Goal: Task Accomplishment & Management: Complete application form

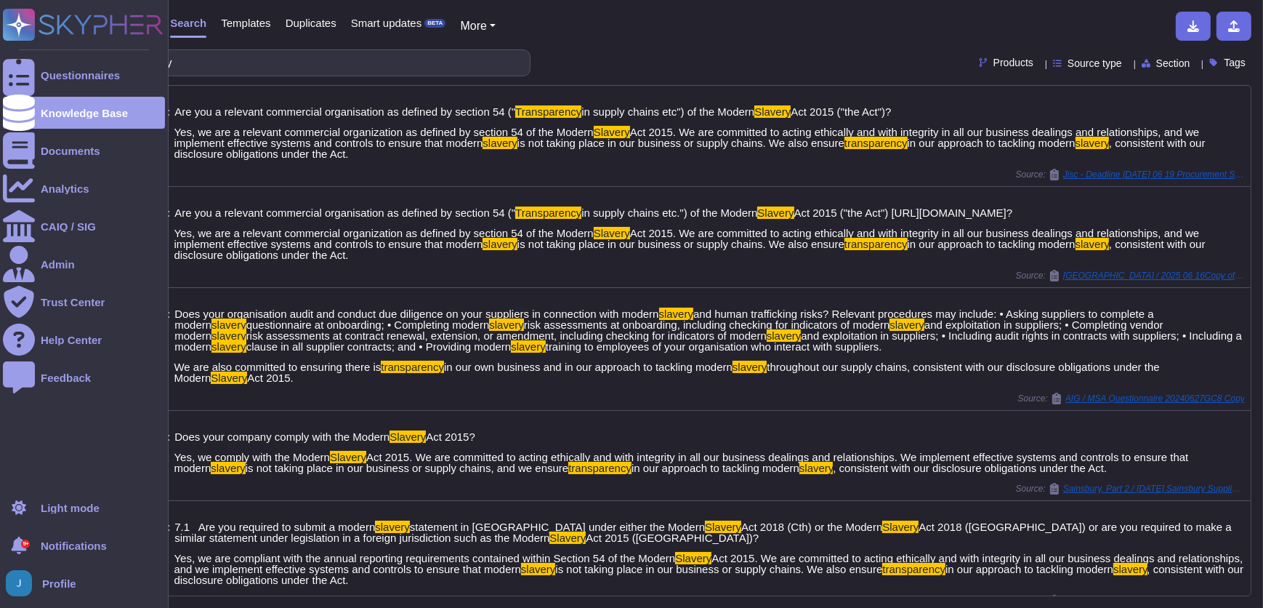
drag, startPoint x: 257, startPoint y: 63, endPoint x: 1, endPoint y: 42, distance: 256.7
click at [0, 46] on html "Questionnaires Knowledge Base Documents Analytics CAIQ / SIG Admin Trust Center…" at bounding box center [631, 304] width 1263 height 608
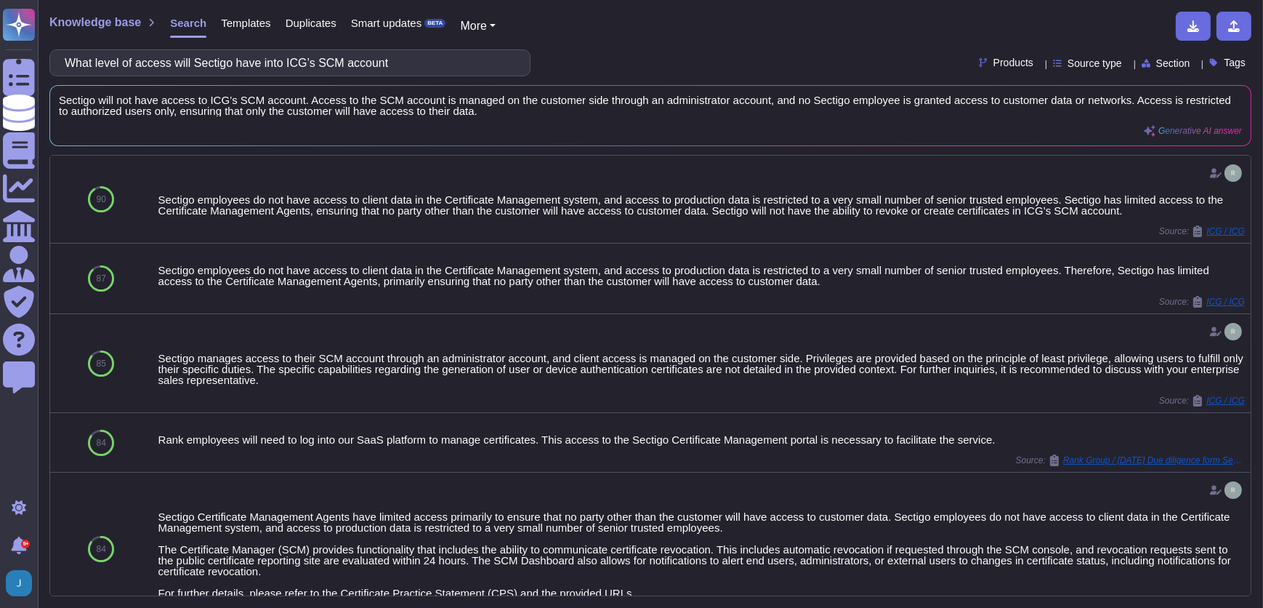
click at [301, 58] on input "What level of access will Sectigo have into ICG’s SCM account" at bounding box center [286, 62] width 458 height 25
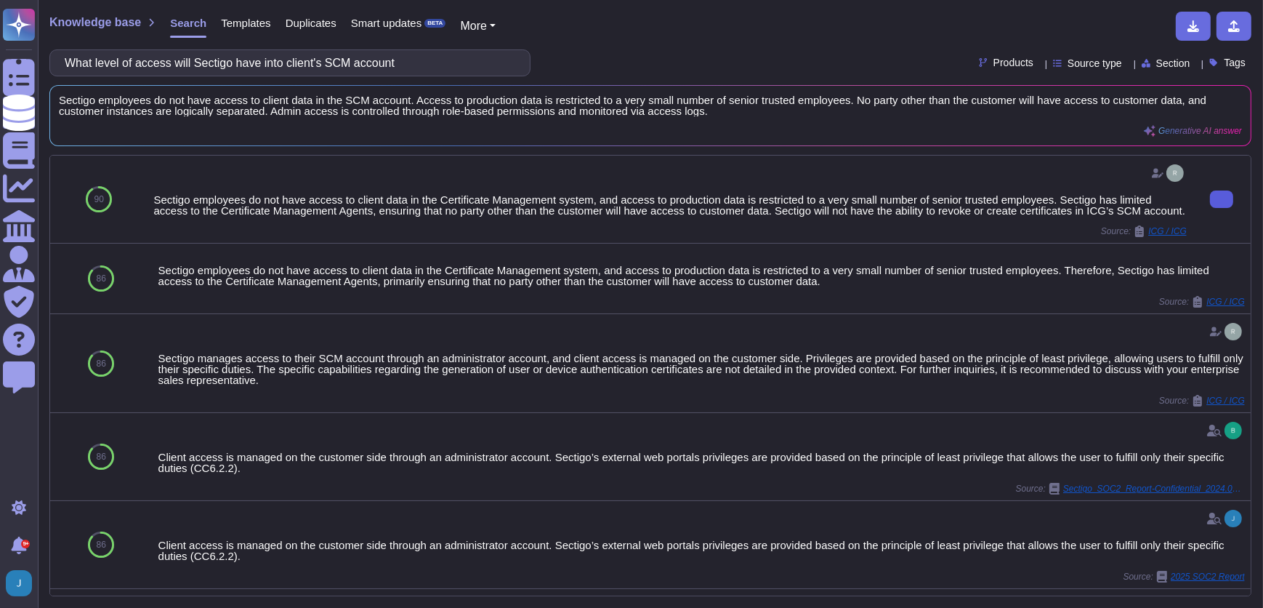
drag, startPoint x: 446, startPoint y: 61, endPoint x: -3, endPoint y: -39, distance: 459.6
click at [0, 0] on html "Questionnaires Knowledge Base Documents Analytics CAIQ / SIG Admin Trust Center…" at bounding box center [631, 304] width 1263 height 608
paste input "Could they potentially revoke or create [DOMAIN_NAME] certificates"
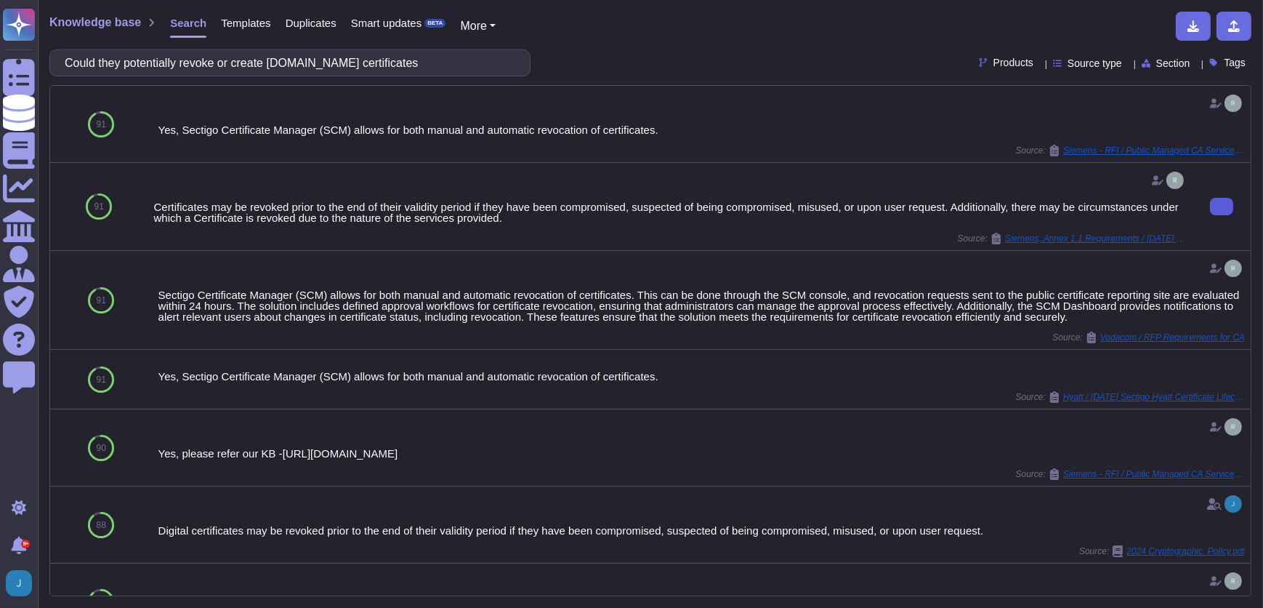
click at [1222, 206] on icon at bounding box center [1222, 206] width 0 height 0
drag, startPoint x: 401, startPoint y: 63, endPoint x: -3, endPoint y: 22, distance: 405.5
click at [0, 22] on html "Questionnaires Knowledge Base Documents Analytics CAIQ / SIG Admin Trust Center…" at bounding box center [631, 304] width 1263 height 608
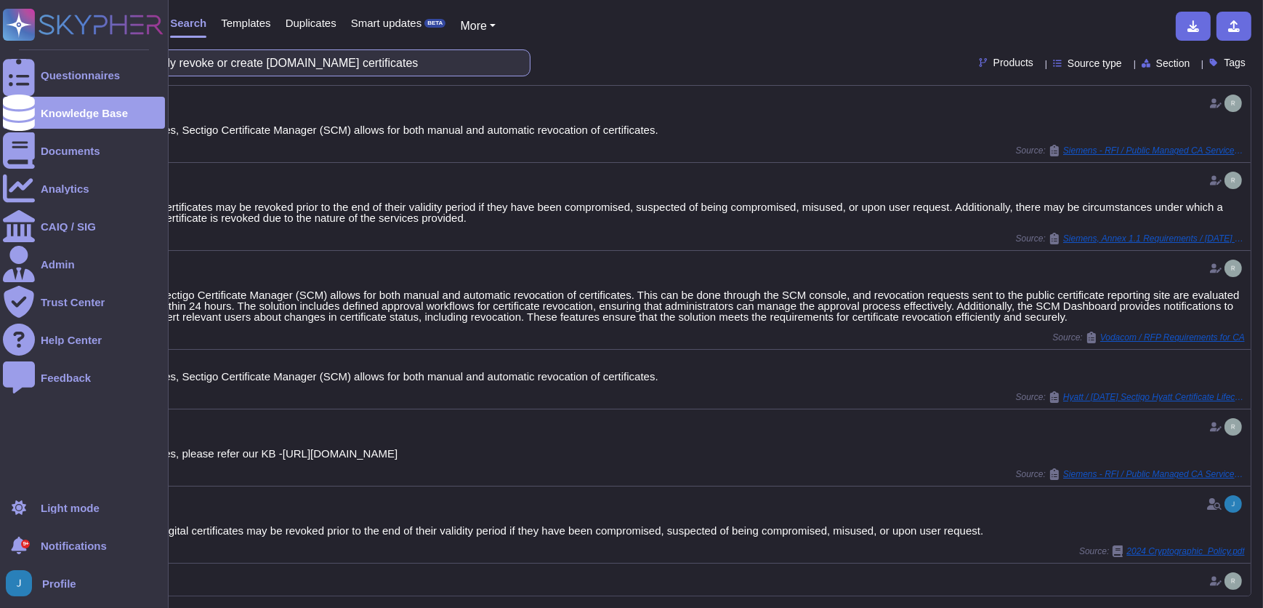
paste input "pose as someone from ICG"
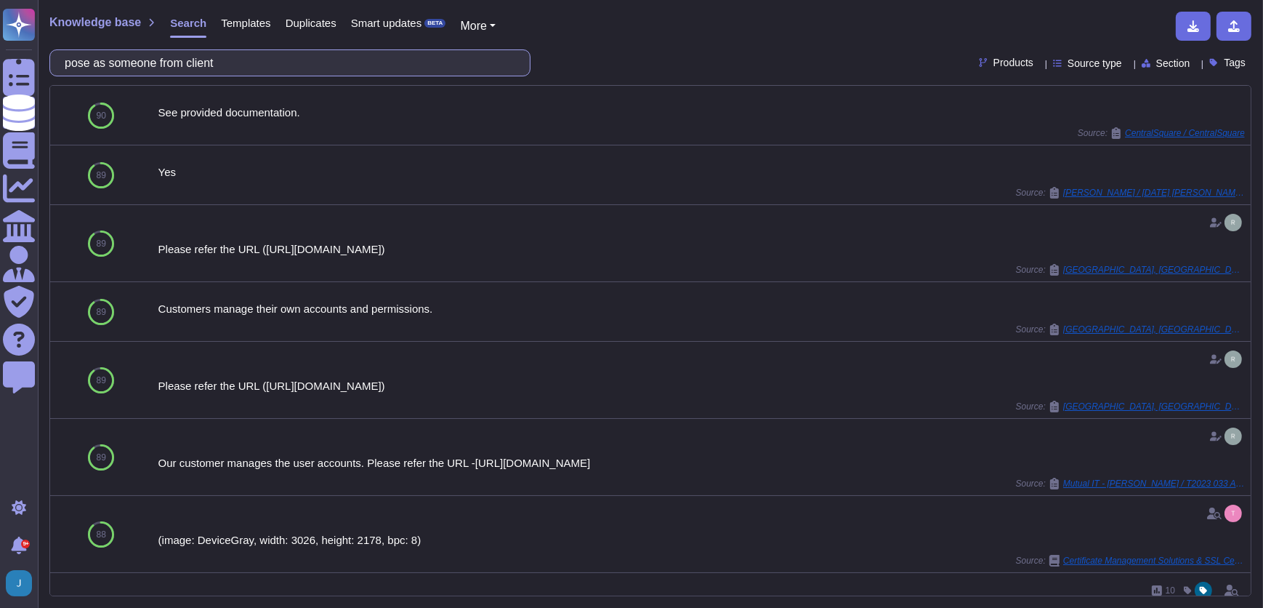
click at [84, 62] on input "pose as someone from client" at bounding box center [286, 62] width 458 height 25
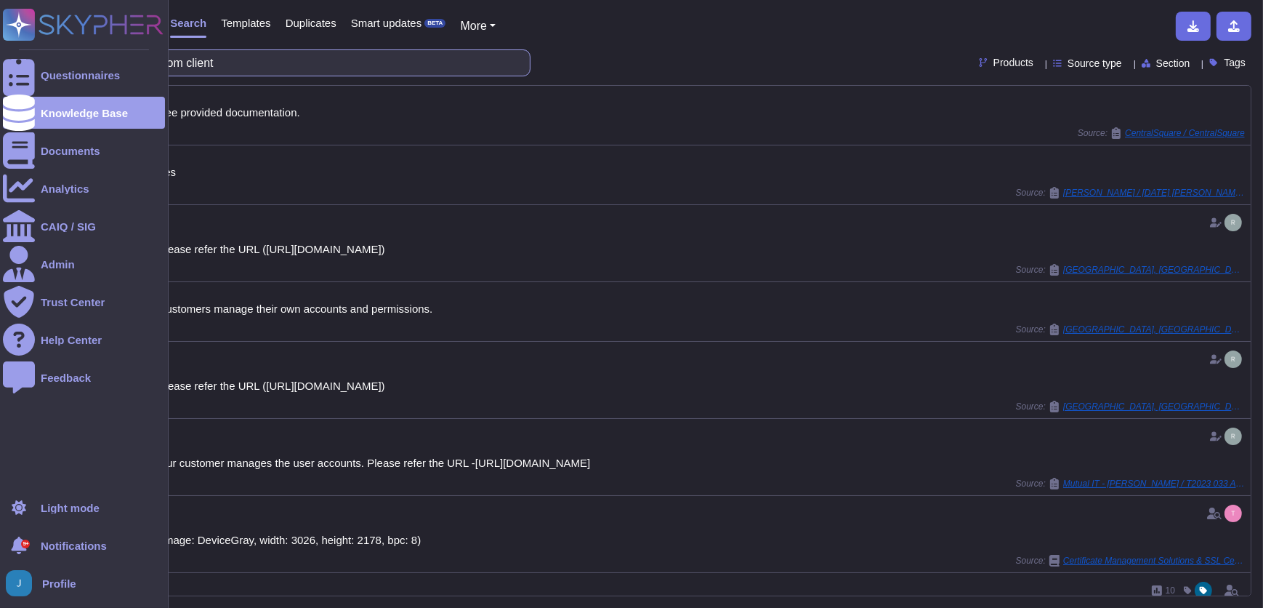
drag, startPoint x: 31, startPoint y: 27, endPoint x: 0, endPoint y: 24, distance: 30.7
click at [0, 20] on html "Questionnaires Knowledge Base Documents Analytics CAIQ / SIG Admin Trust Center…" at bounding box center [631, 304] width 1263 height 608
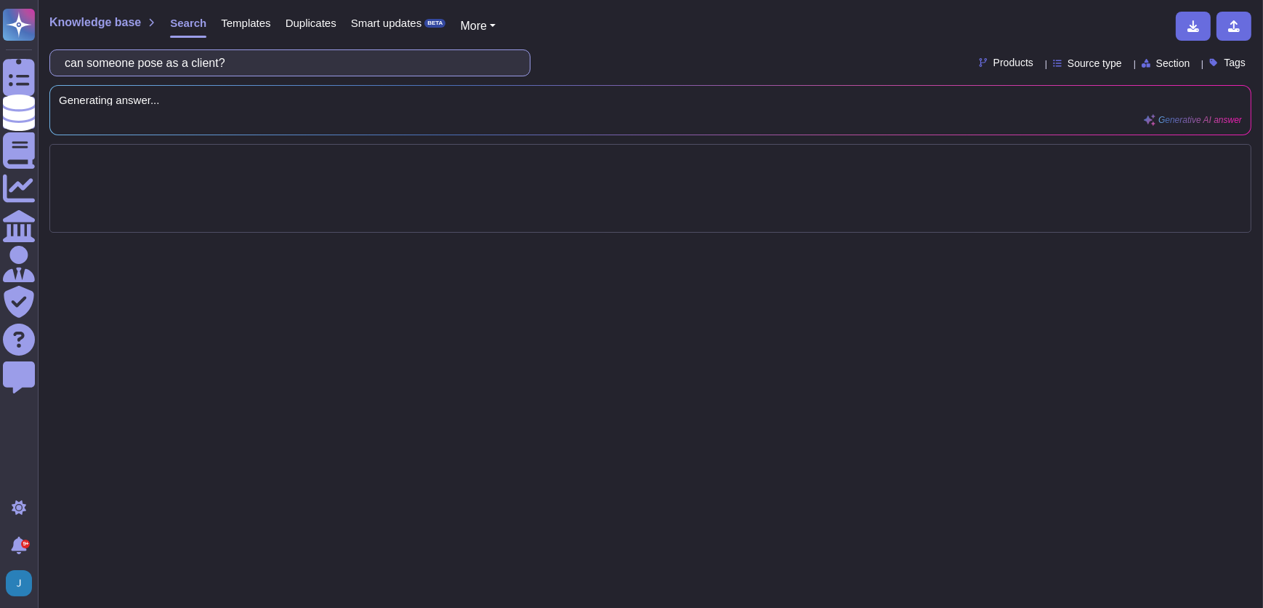
type input "can someone pose as a client?"
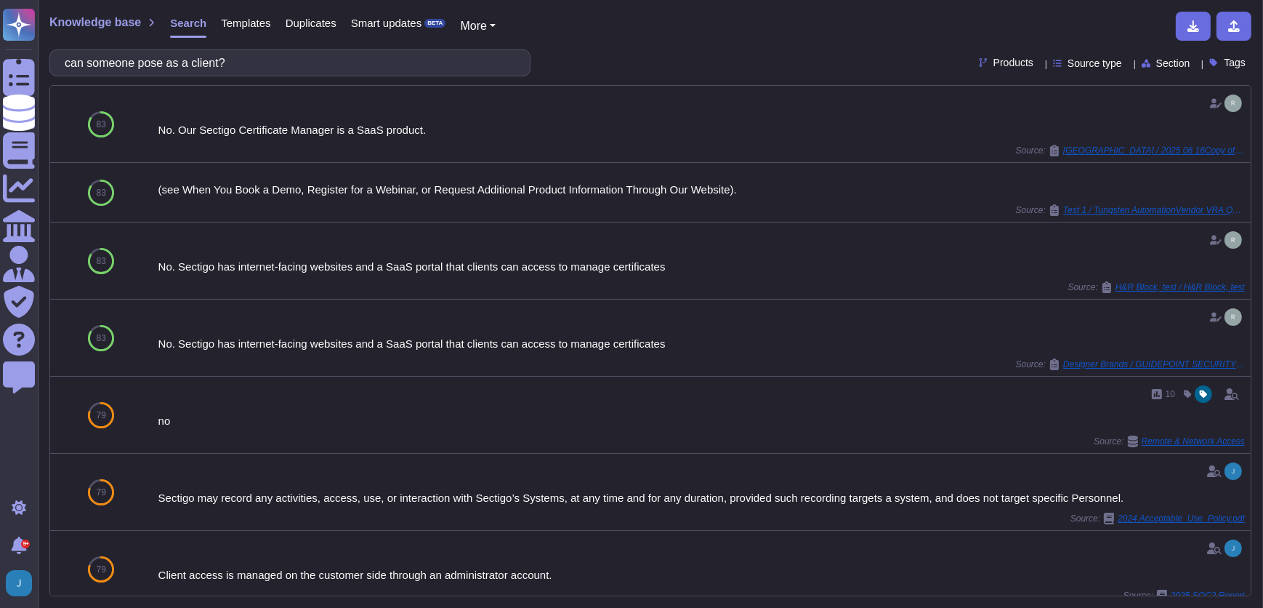
click at [80, 17] on span "Knowledge base" at bounding box center [95, 23] width 92 height 12
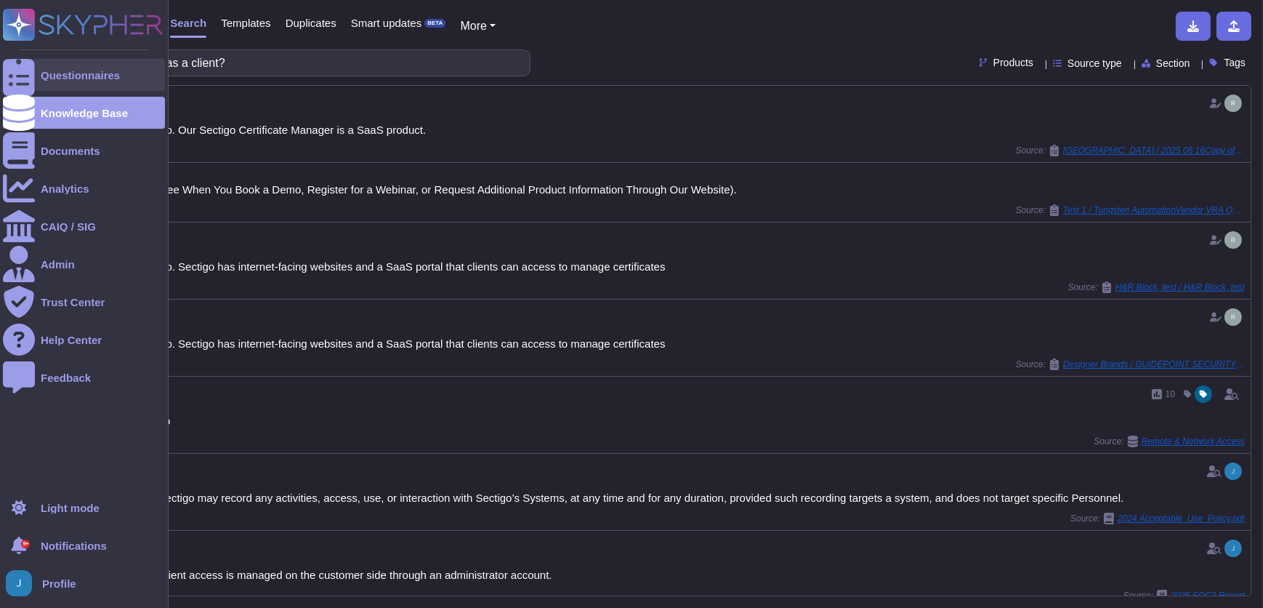
click at [64, 65] on div "Questionnaires" at bounding box center [84, 75] width 162 height 32
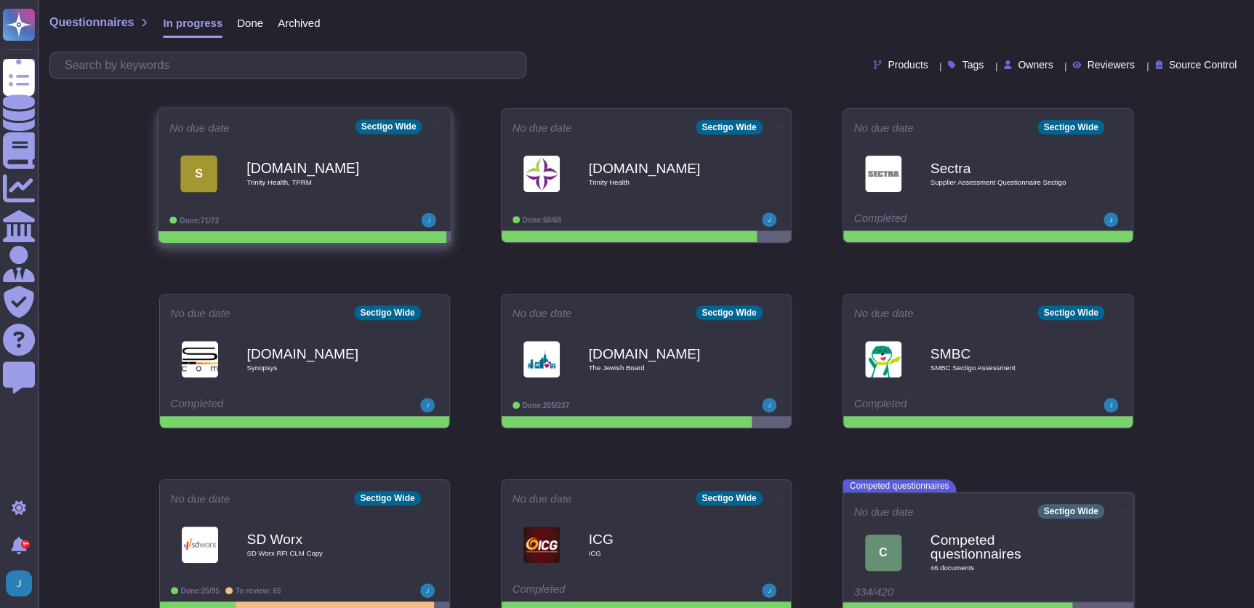
scroll to position [192, 0]
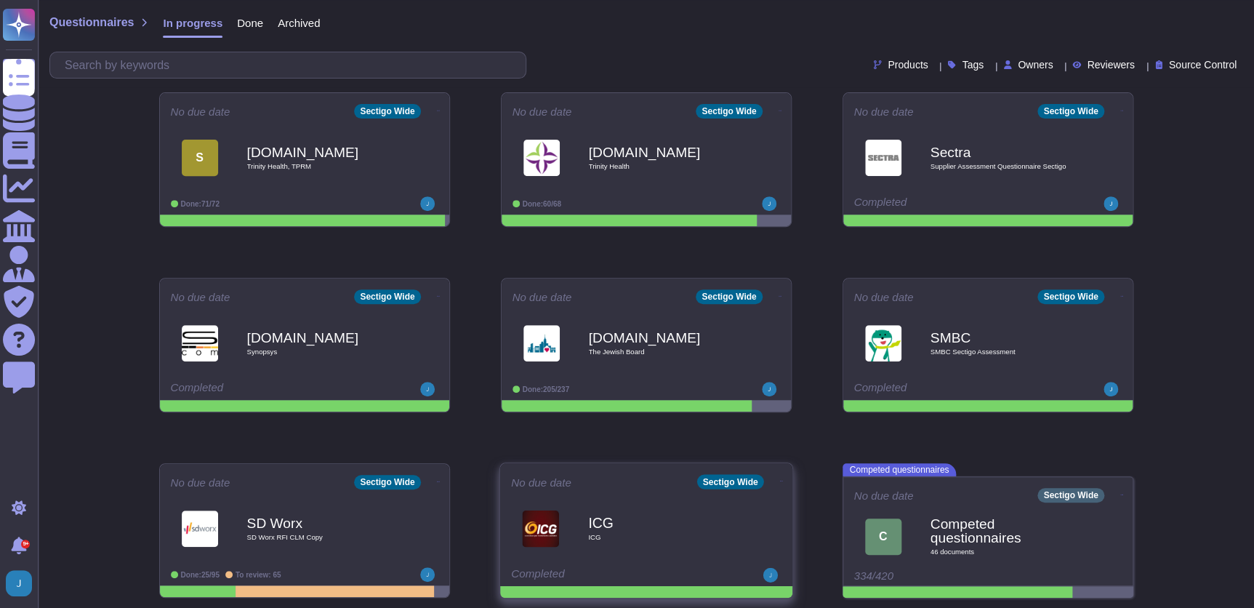
click at [633, 510] on div "ICG ICG" at bounding box center [661, 528] width 147 height 59
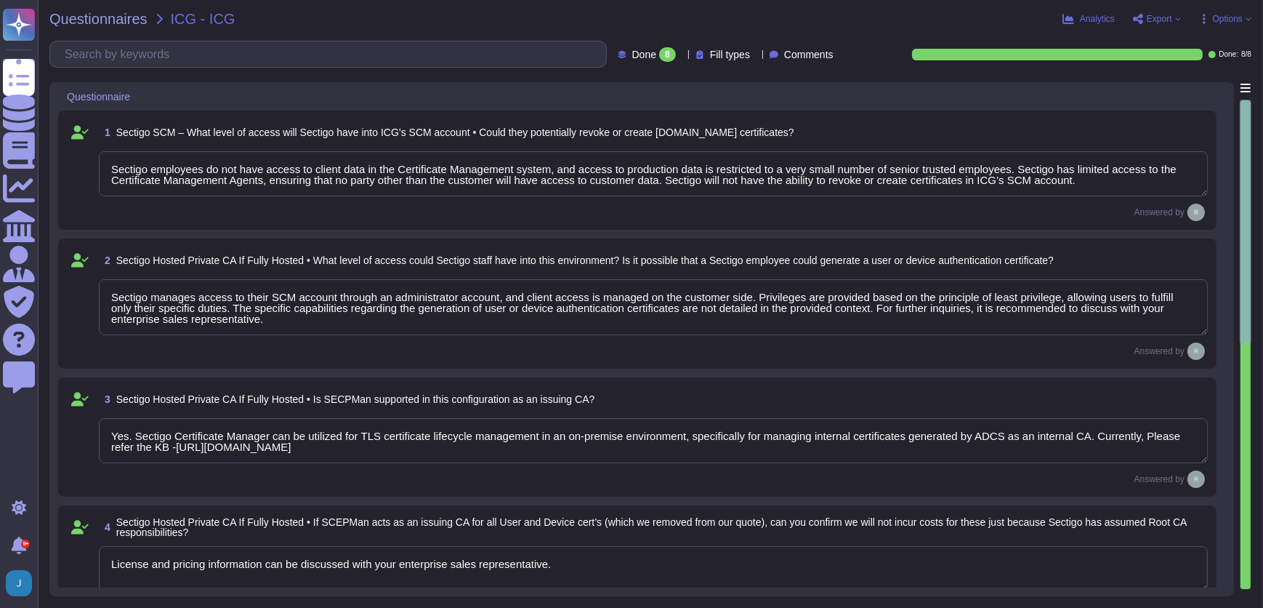
type textarea "Sectigo employees do not have access to client data in the Certificate Manageme…"
type textarea "Sectigo manages access to their SCM account through an administrator account, a…"
type textarea "Yes. Sectigo Certificate Manager can be utilized for TLS certificate lifecycle …"
type textarea "License and pricing information can be discussed with your enterprise sales rep…"
type textarea "We have examined Sectigo management’s assertion that for its Certification Auth…"
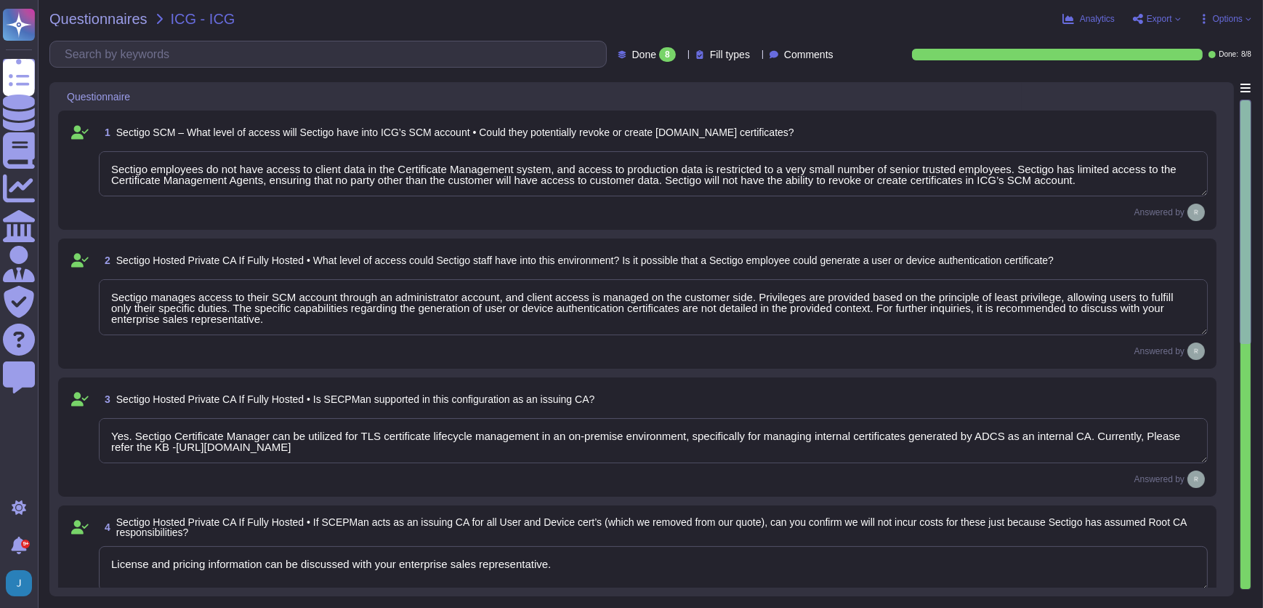
type textarea "Sectigo Certificate Manager supports discovery of internal certificates through…"
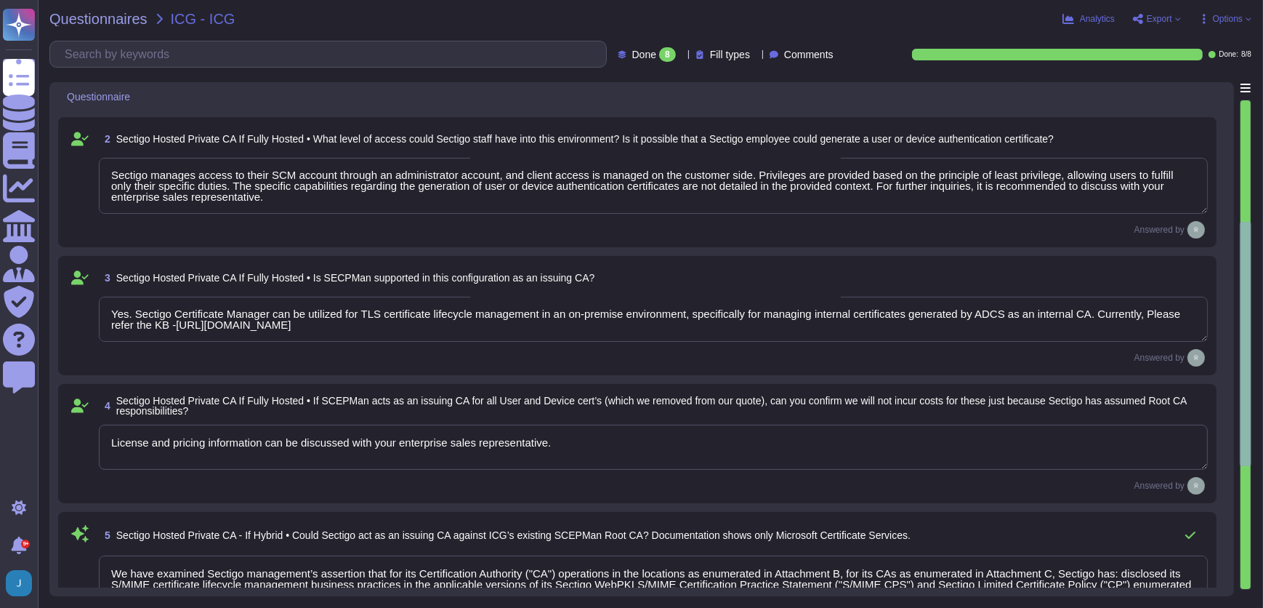
type textarea "Sectigo employees do not have access to client data in the Certificate Manageme…"
type textarea "Sectigo Certificate Management Agents have limited access primarily to ensure t…"
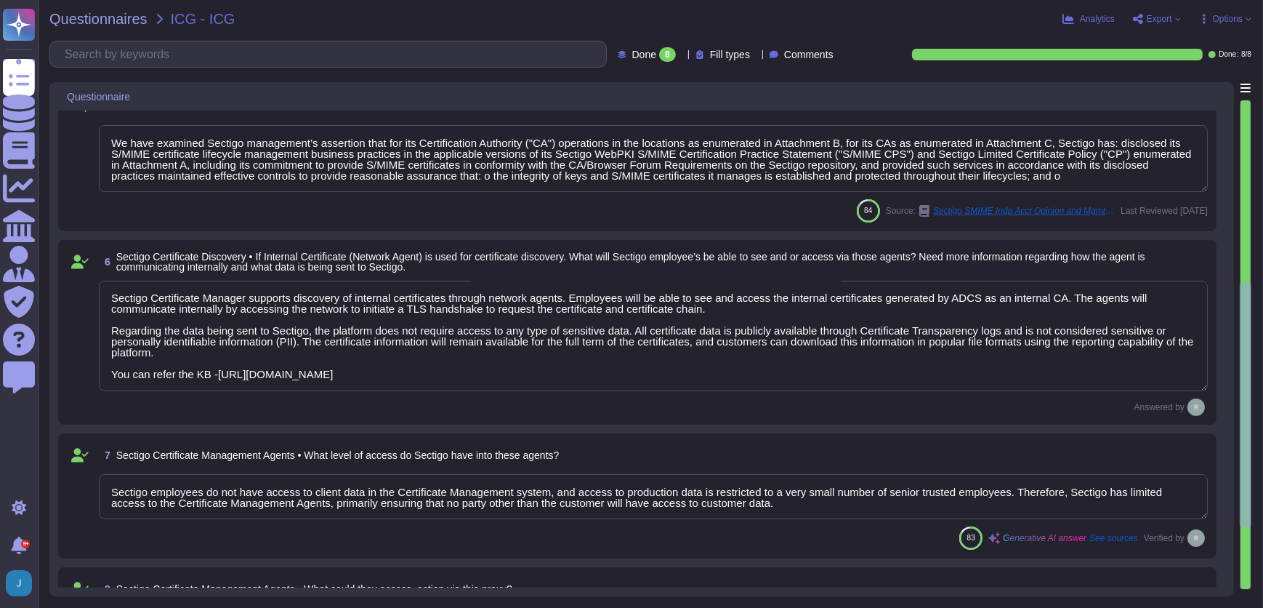
scroll to position [684, 0]
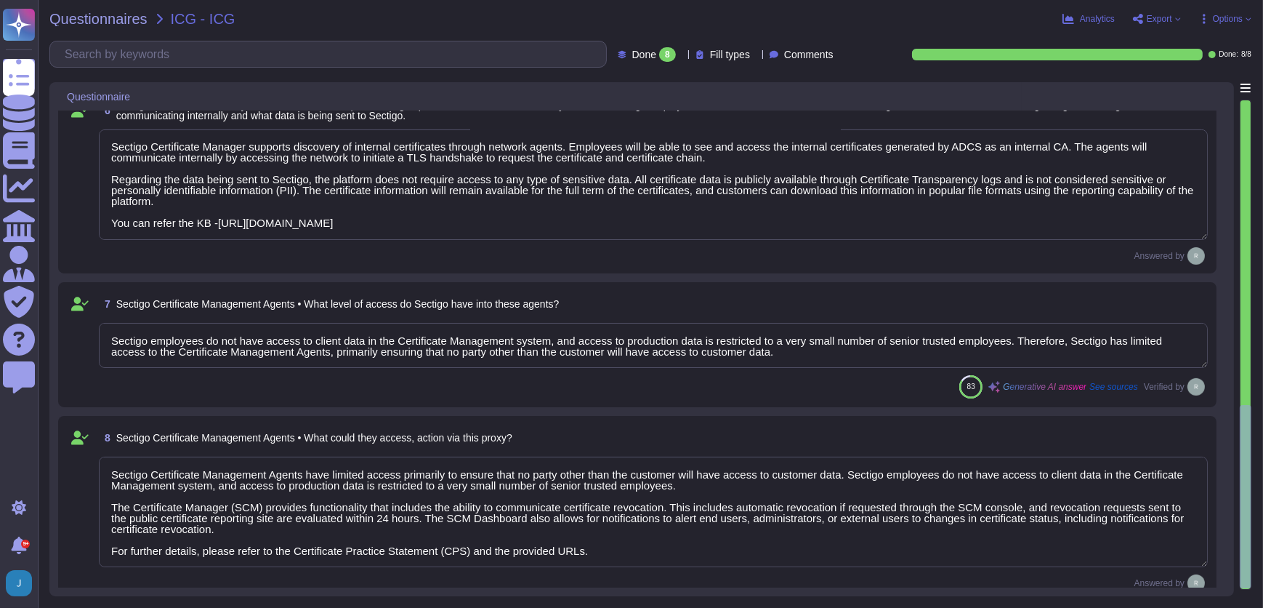
type textarea "Yes. Sectigo Certificate Manager can be utilized for TLS certificate lifecycle …"
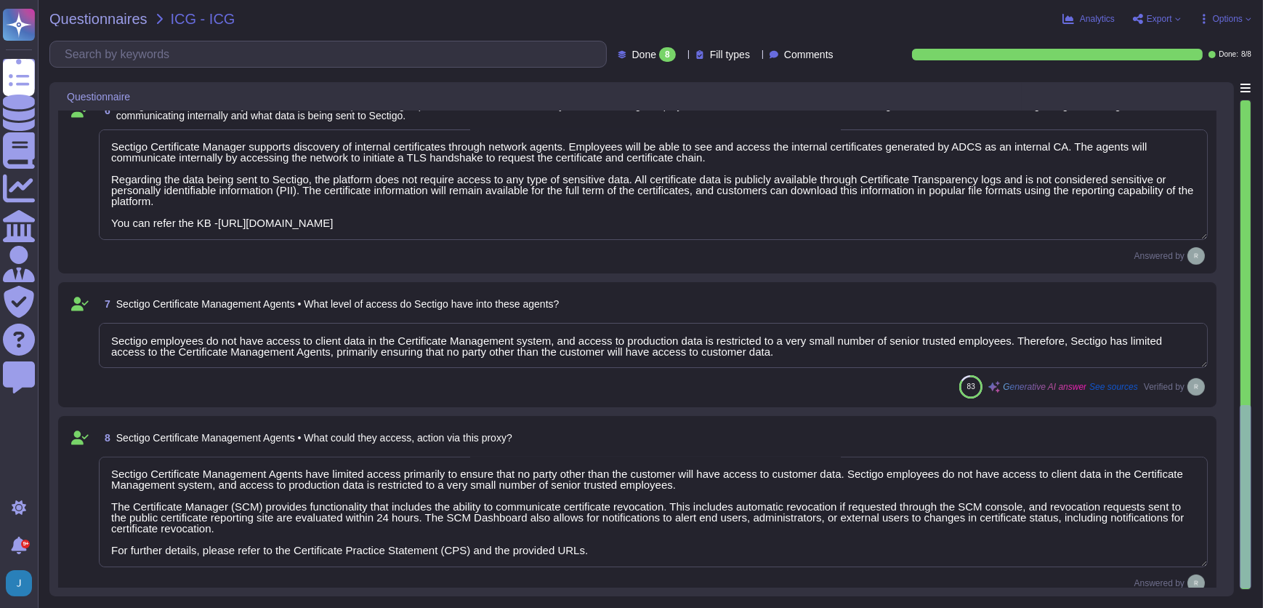
type textarea "Yes. Sectigo Certificate Manager can be utilized for TLS certificate lifecycle …"
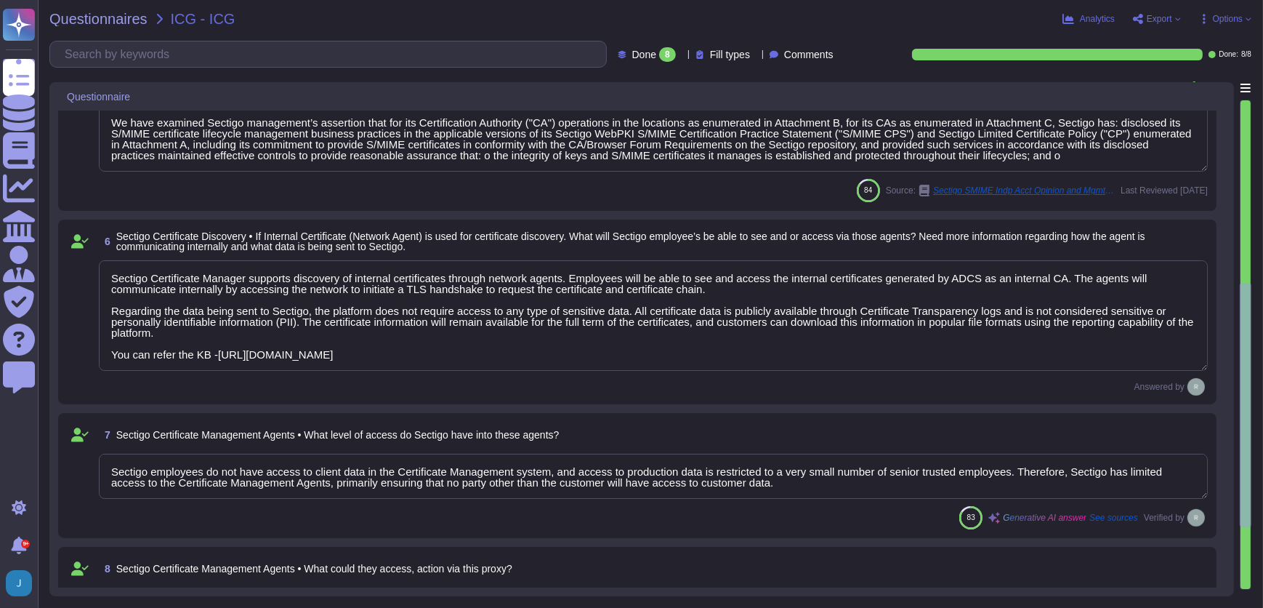
type textarea "Sectigo manages access to their SCM account through an administrator account, a…"
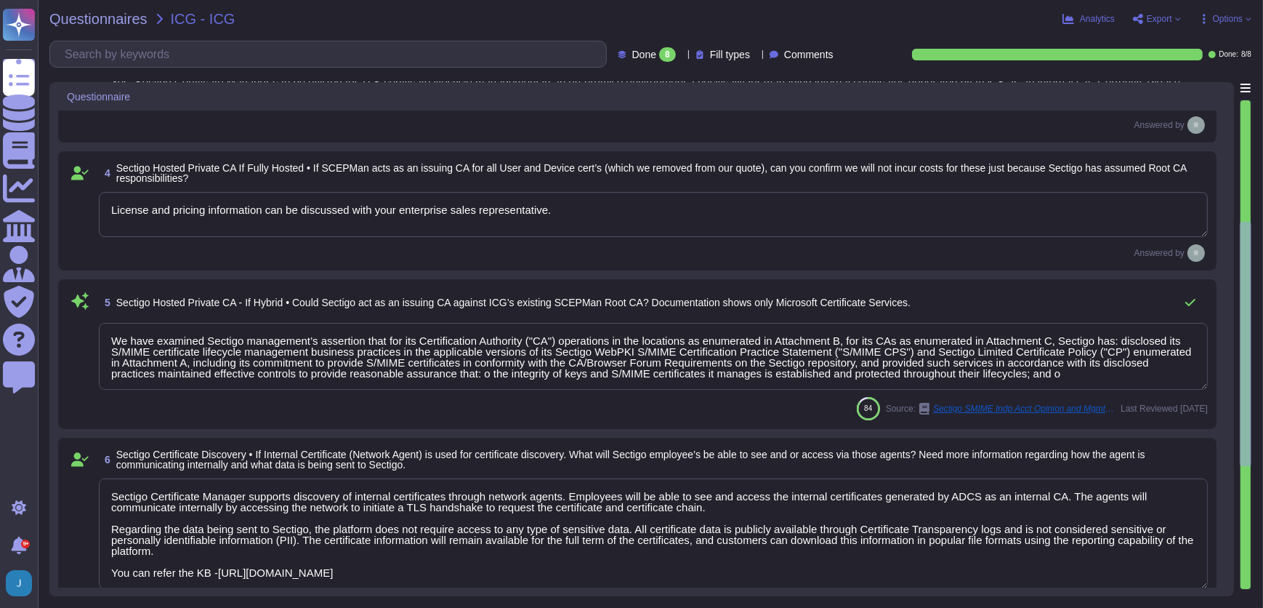
type textarea "Sectigo employees do not have access to client data in the Certificate Manageme…"
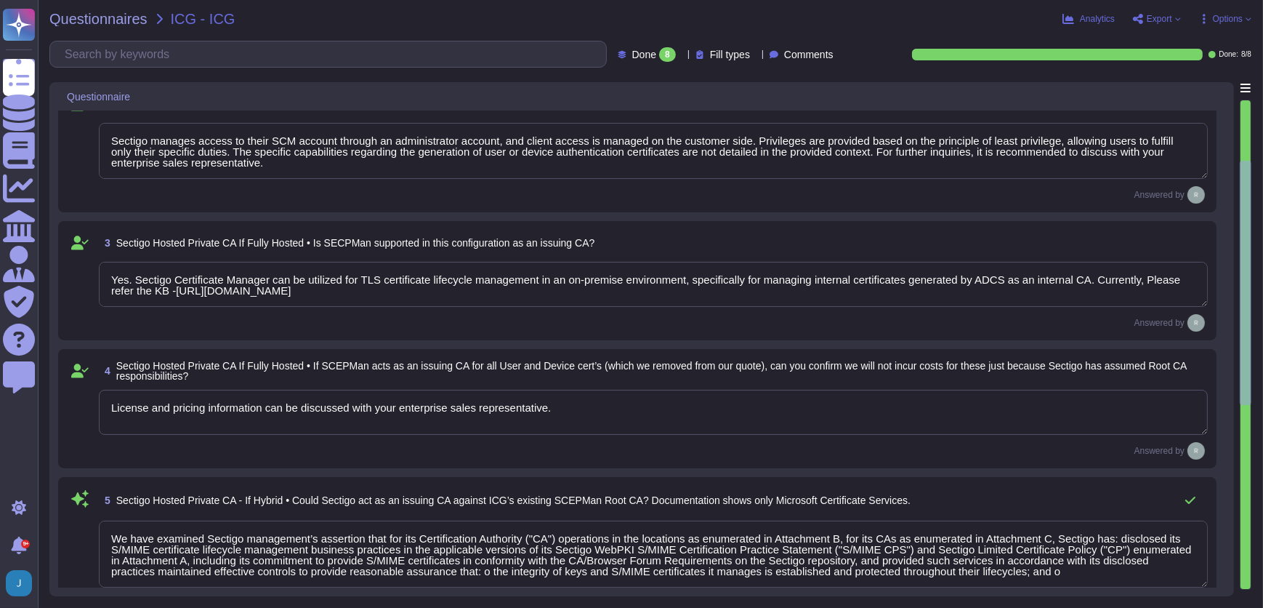
type textarea "Sectigo employees do not have access to client data in the Certificate Manageme…"
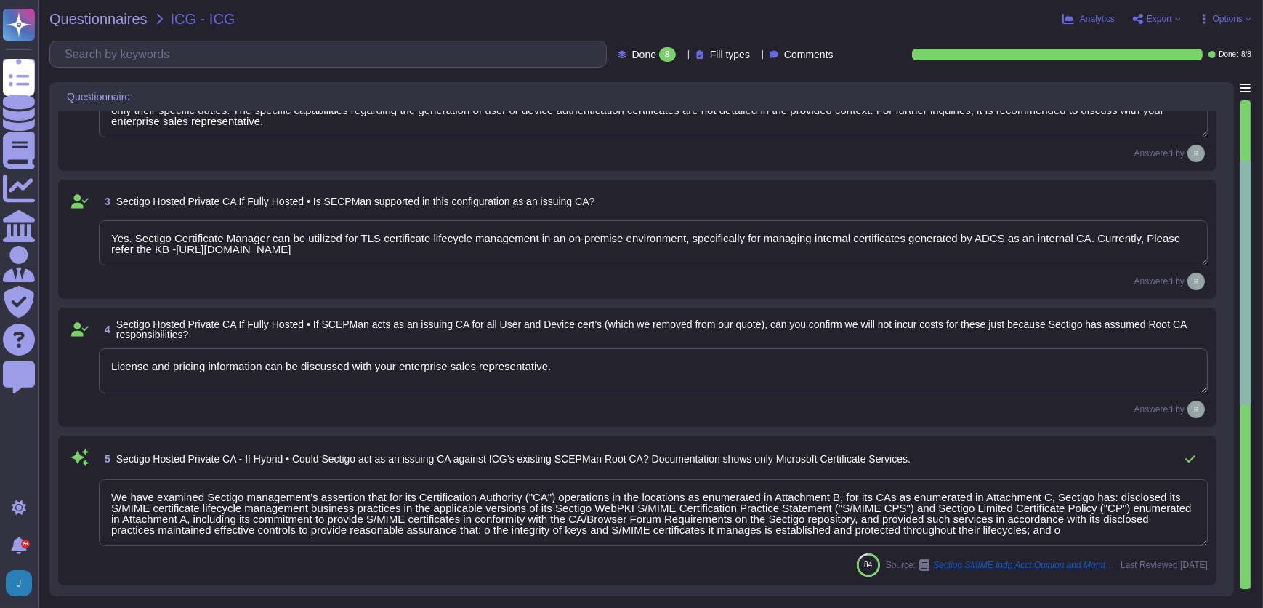
type textarea "Sectigo Certificate Management Agents have limited access primarily to ensure t…"
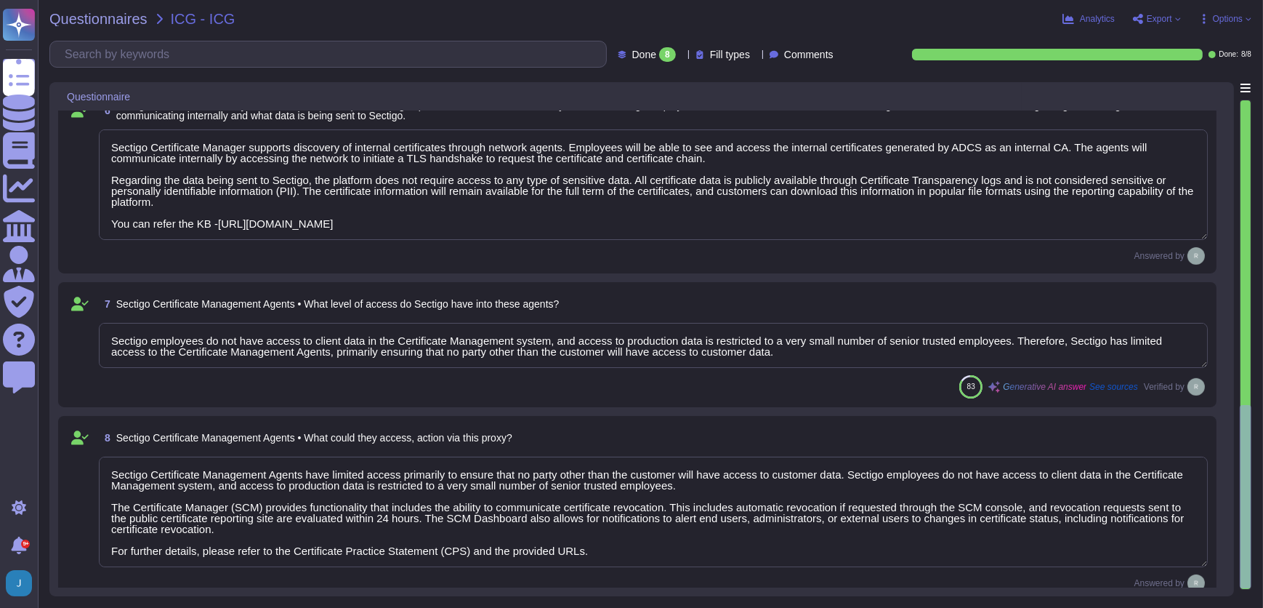
scroll to position [684, 0]
type textarea "Yes. Sectigo Certificate Manager can be utilized for TLS certificate lifecycle …"
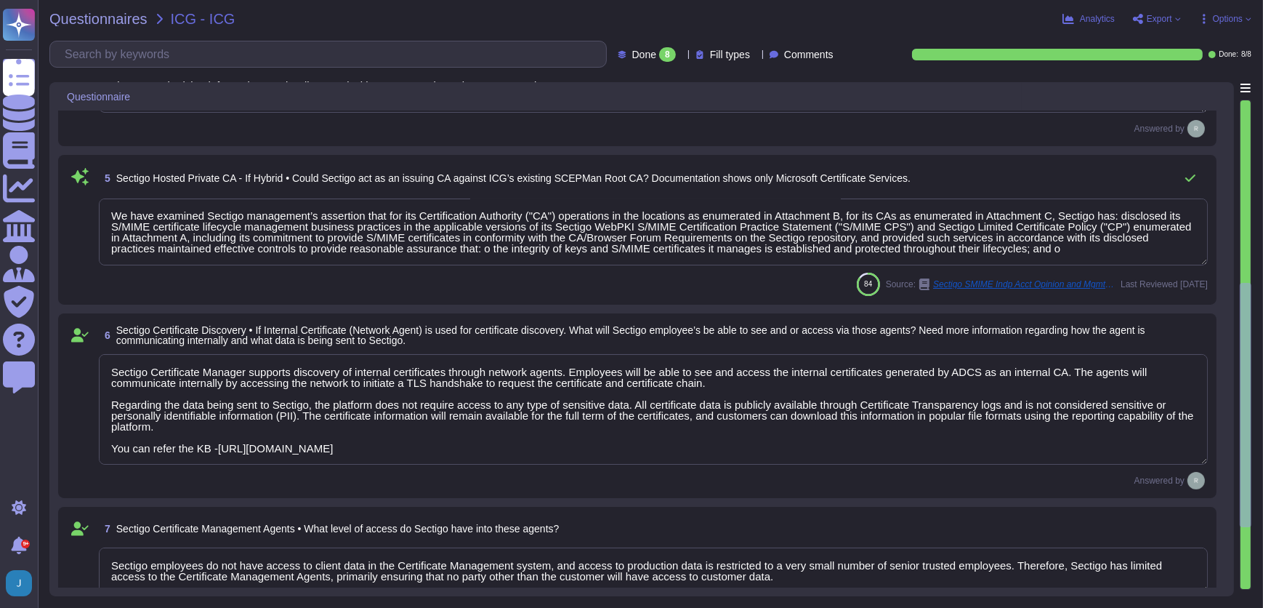
type textarea "Sectigo manages access to their SCM account through an administrator account, a…"
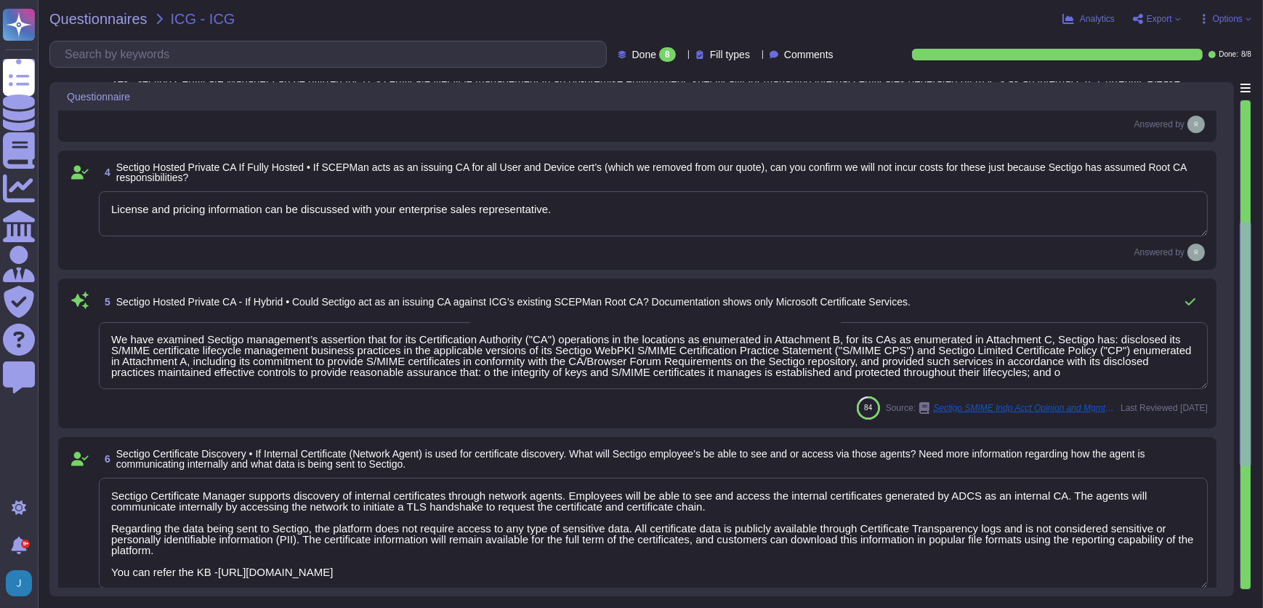
type textarea "Sectigo employees do not have access to client data in the Certificate Manageme…"
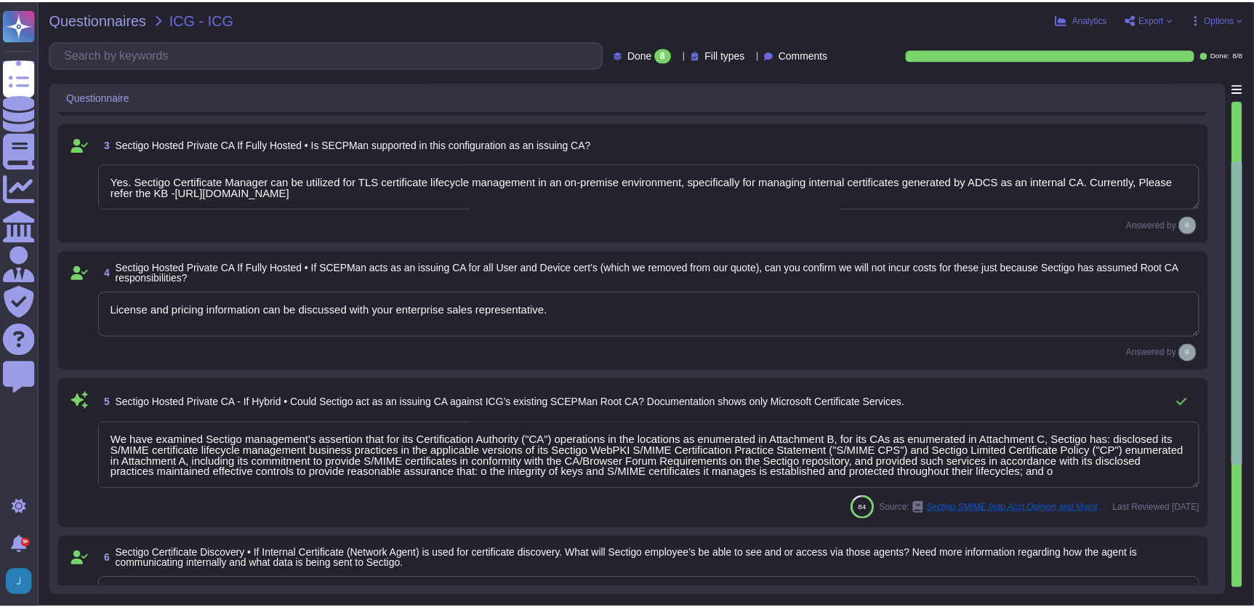
scroll to position [90, 0]
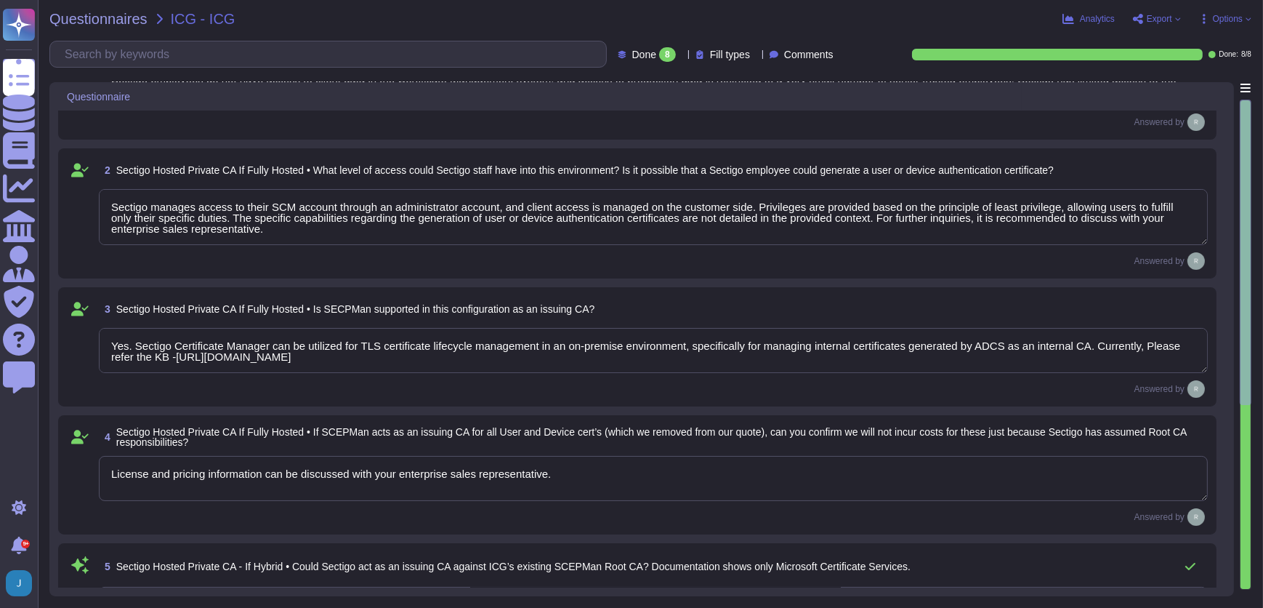
click at [1173, 15] on span "Export" at bounding box center [1157, 19] width 49 height 12
click at [1150, 84] on link "Download" at bounding box center [1190, 105] width 115 height 42
click at [1175, 18] on icon at bounding box center [1178, 19] width 6 height 6
click at [1185, 88] on p "Download" at bounding box center [1211, 106] width 52 height 36
click at [108, 21] on span "Questionnaires" at bounding box center [98, 19] width 98 height 15
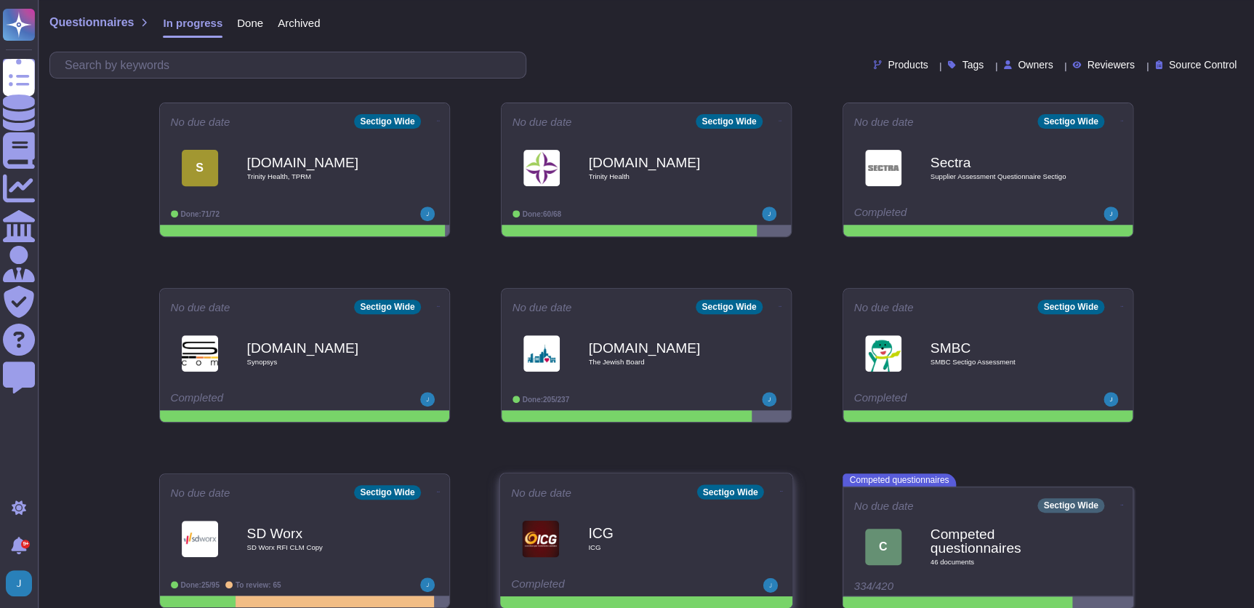
scroll to position [192, 0]
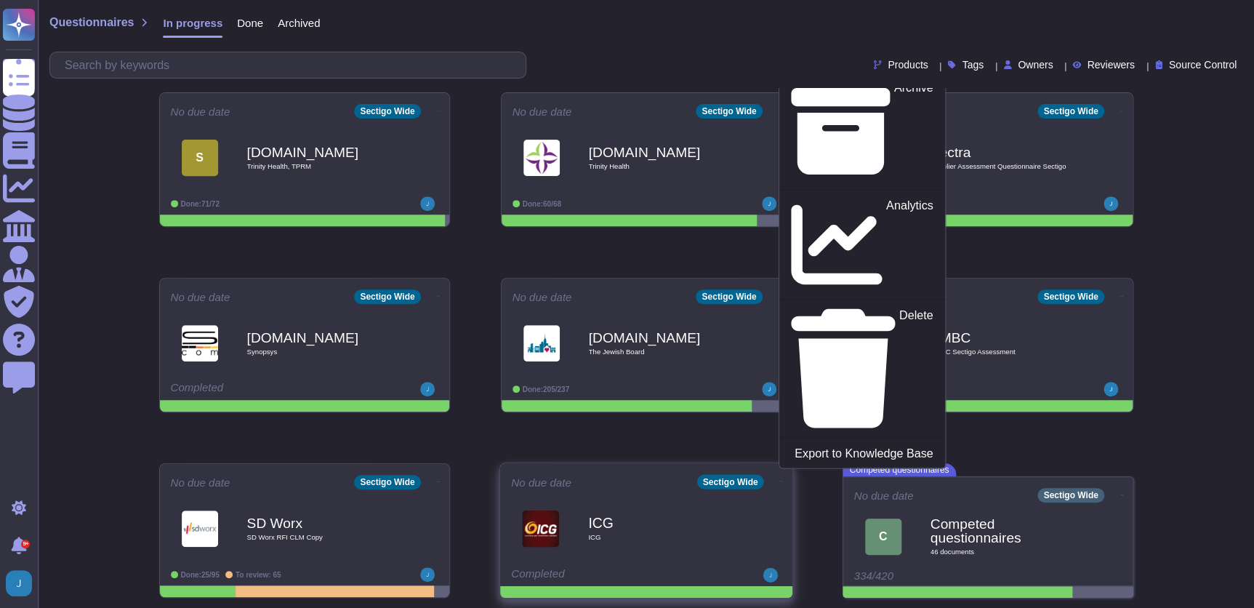
click at [859, 76] on p "Mark as Done" at bounding box center [895, 38] width 73 height 74
